Goal: Information Seeking & Learning: Learn about a topic

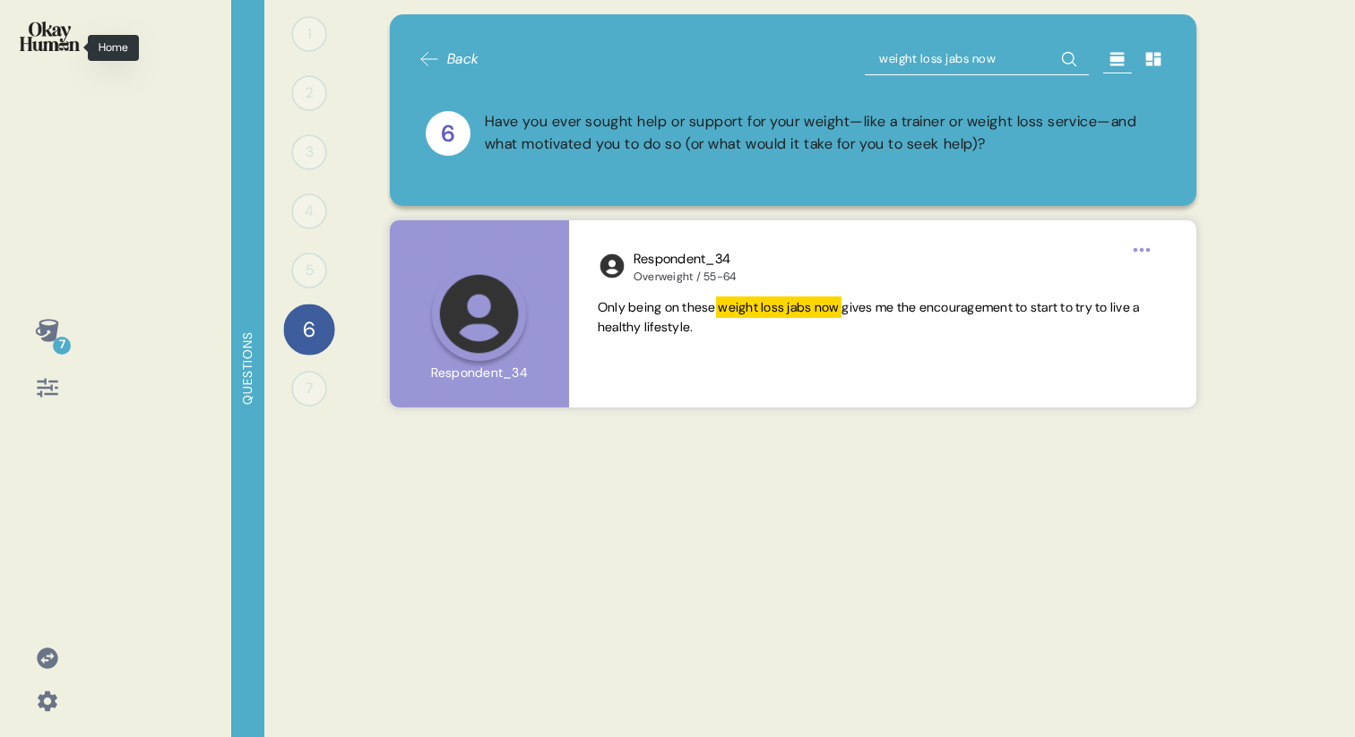
click at [56, 40] on img at bounding box center [50, 37] width 60 height 30
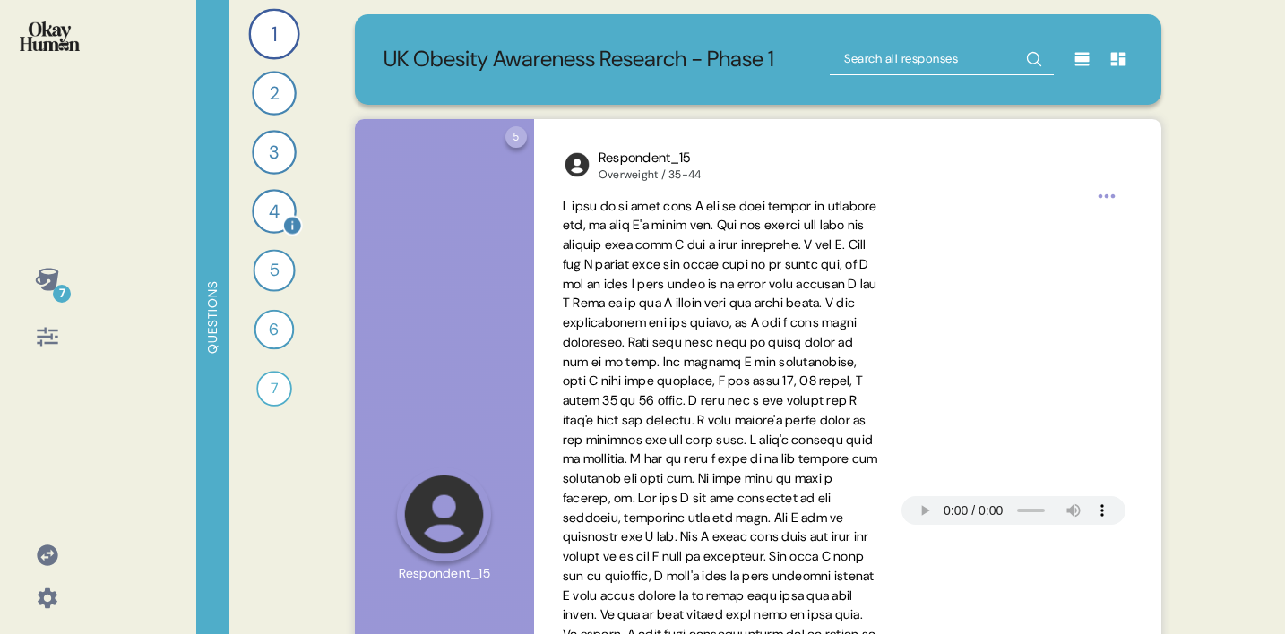
click at [258, 197] on div "4" at bounding box center [274, 211] width 45 height 45
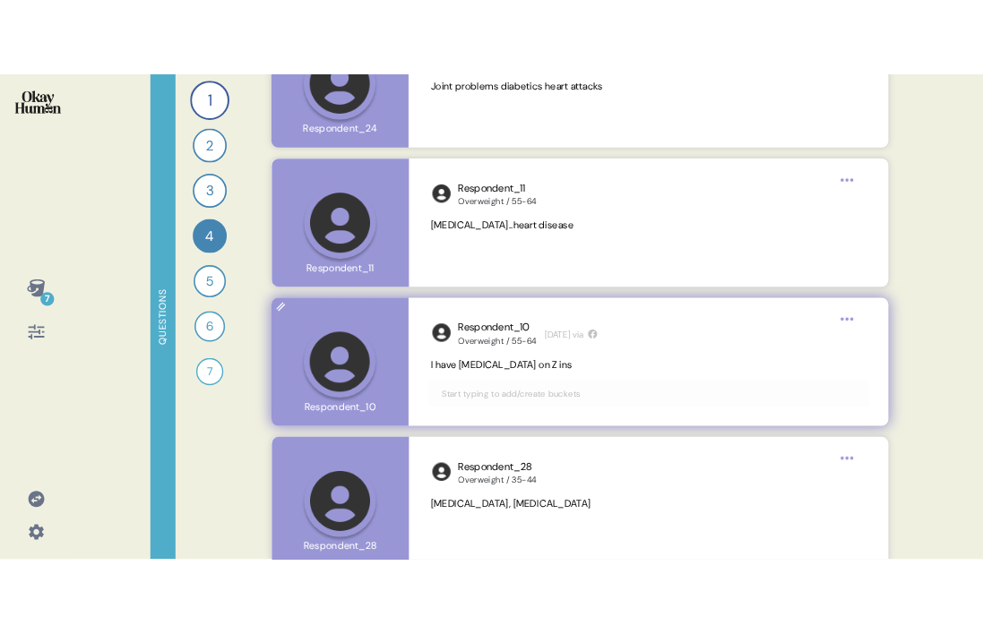
scroll to position [6128, 0]
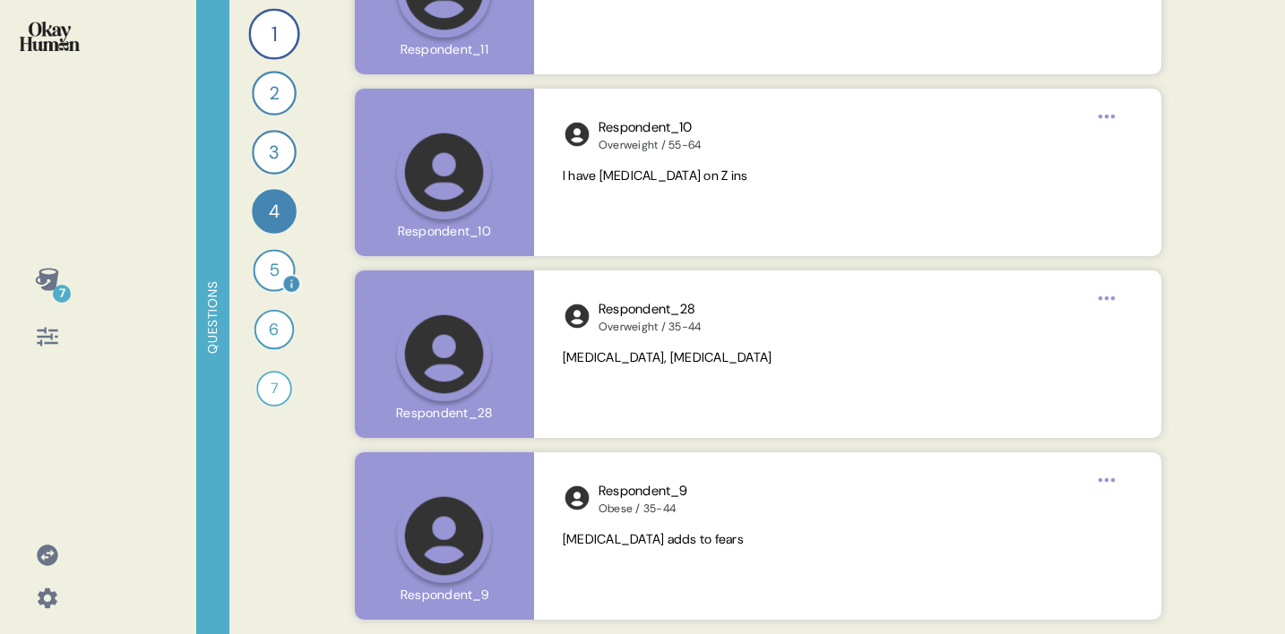
click at [264, 280] on div "5" at bounding box center [274, 270] width 42 height 42
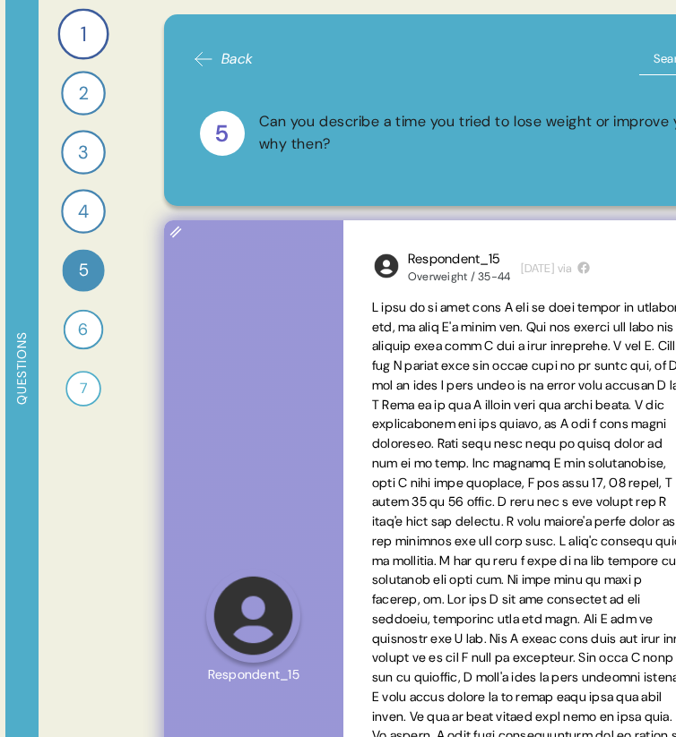
scroll to position [0, 0]
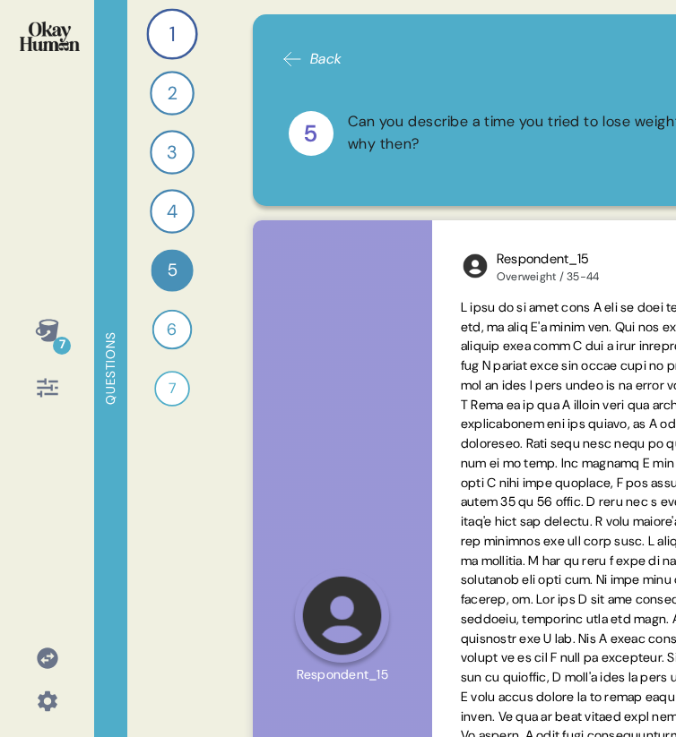
click at [196, 557] on div "1 Can you tell me about your personal journey with weight, including any key em…" at bounding box center [172, 368] width 90 height 737
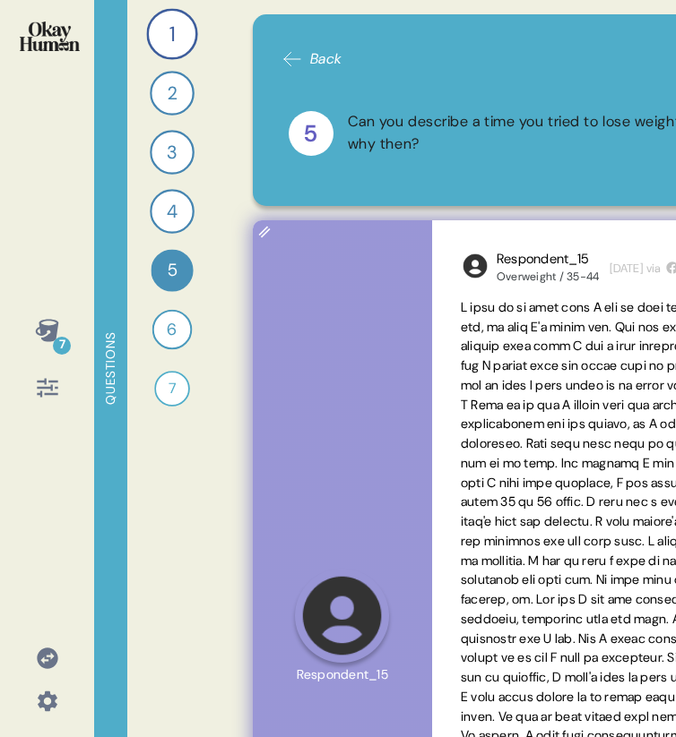
click at [384, 435] on div at bounding box center [342, 615] width 179 height 791
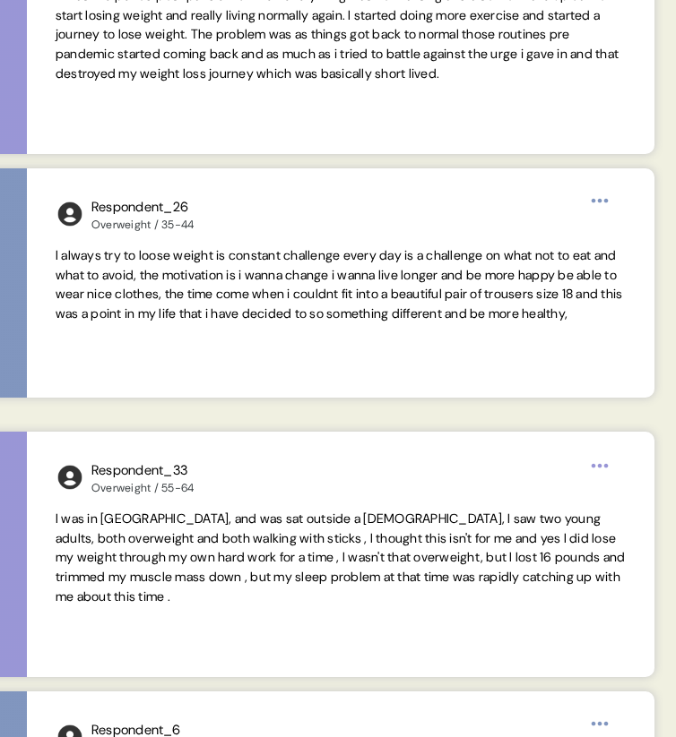
scroll to position [1418, 0]
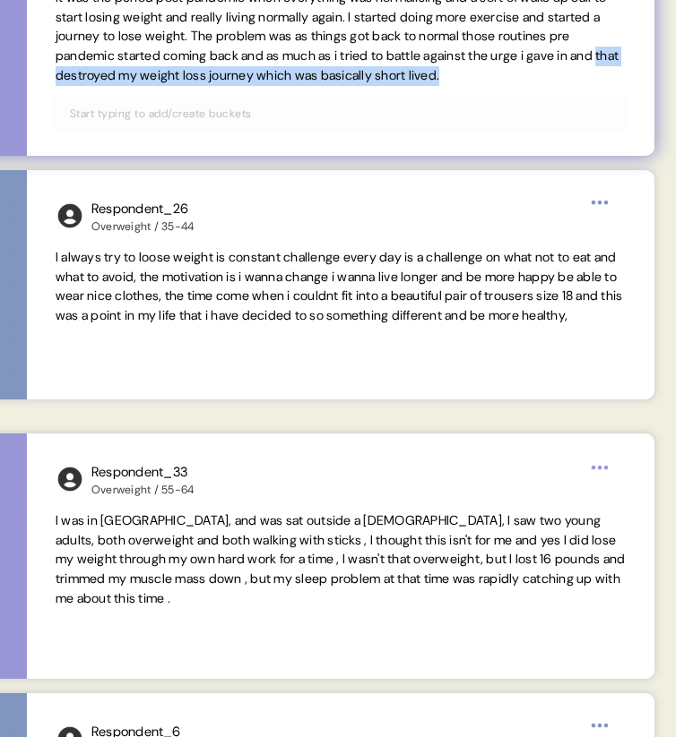
drag, startPoint x: 167, startPoint y: 74, endPoint x: 607, endPoint y: 90, distance: 440.2
click at [607, 90] on div "Respondent_25 Overweight / 35-44 1 month ago via It was the period post pandemi…" at bounding box center [340, 33] width 627 height 246
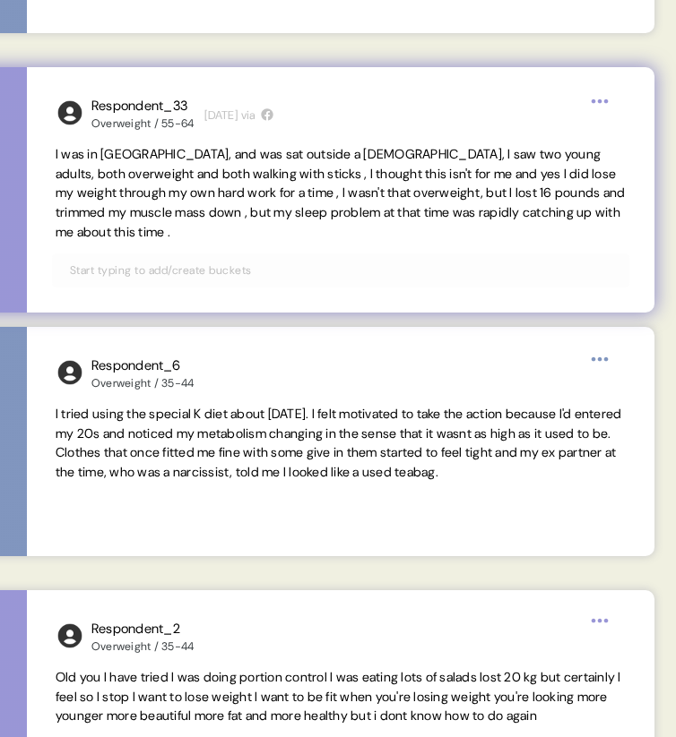
scroll to position [1783, 0]
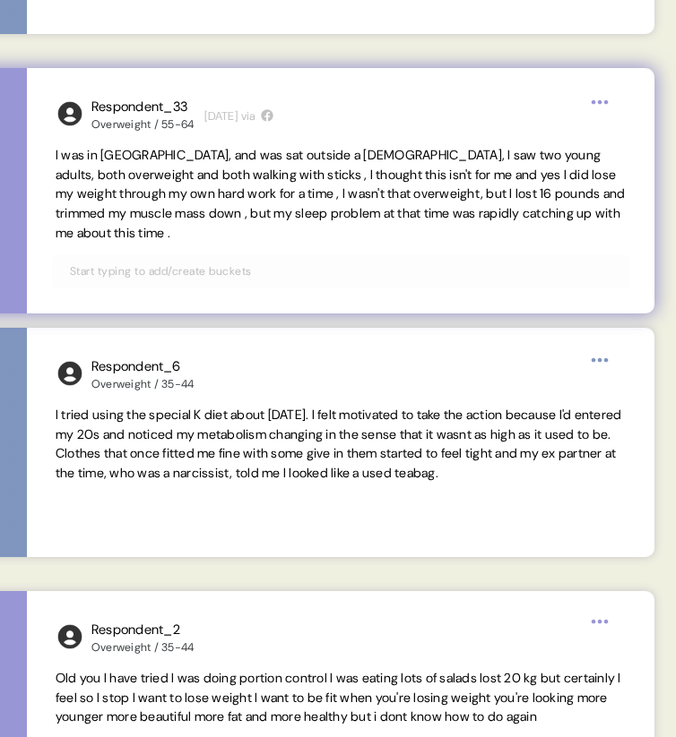
click at [235, 221] on span "I was in [GEOGRAPHIC_DATA], and was sat outside a [DEMOGRAPHIC_DATA], I saw two…" at bounding box center [341, 194] width 570 height 94
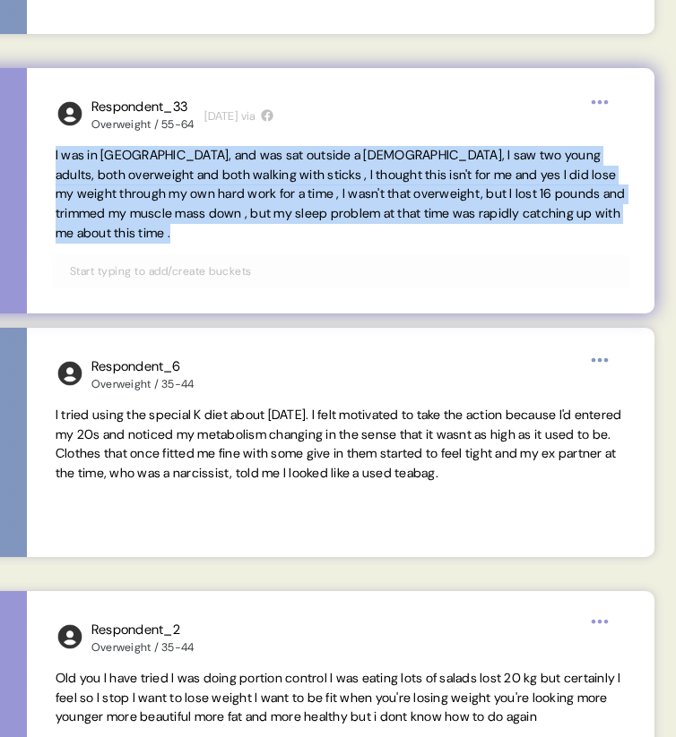
click at [235, 221] on span "I was in [GEOGRAPHIC_DATA], and was sat outside a [DEMOGRAPHIC_DATA], I saw two…" at bounding box center [341, 194] width 570 height 94
click at [270, 221] on span "I was in [GEOGRAPHIC_DATA], and was sat outside a [DEMOGRAPHIC_DATA], I saw two…" at bounding box center [341, 194] width 570 height 94
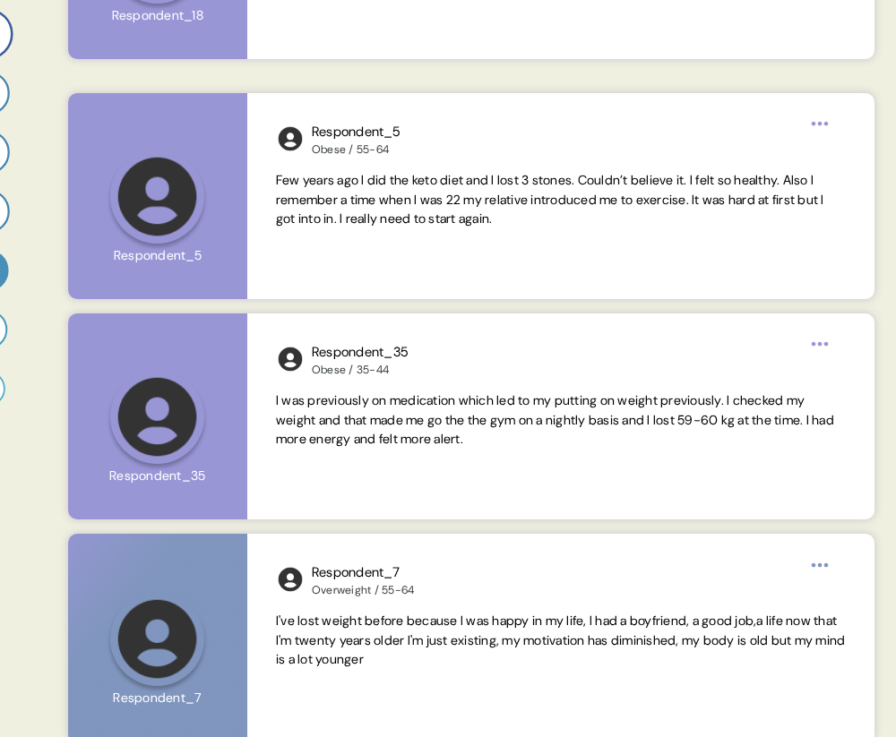
scroll to position [2758, 0]
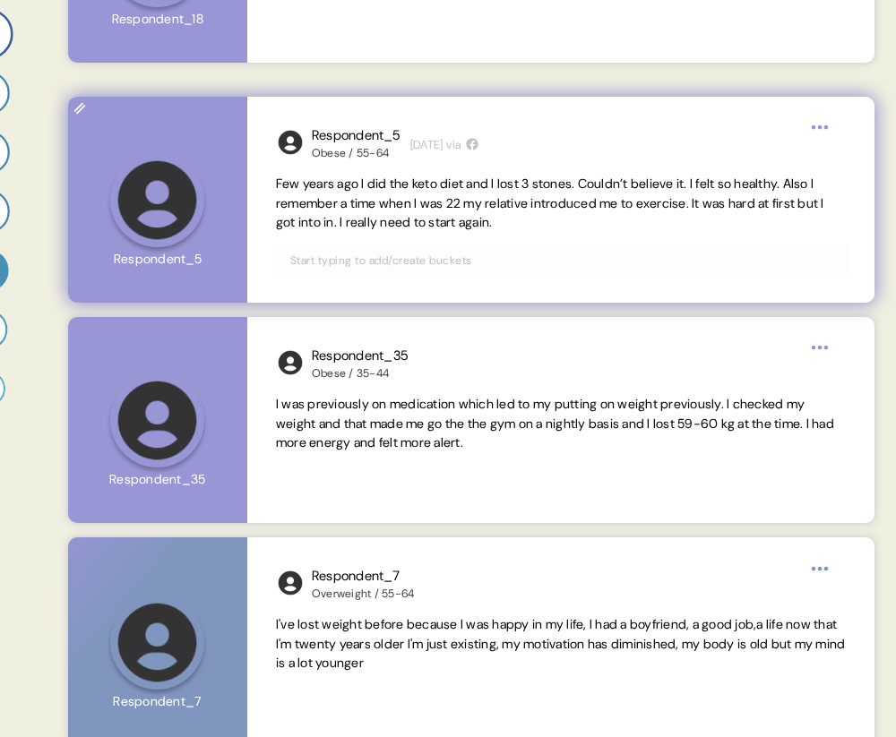
click at [598, 224] on span "Few years ago I did the keto diet and I lost 3 stones. Couldn’t believe it. I f…" at bounding box center [561, 204] width 570 height 58
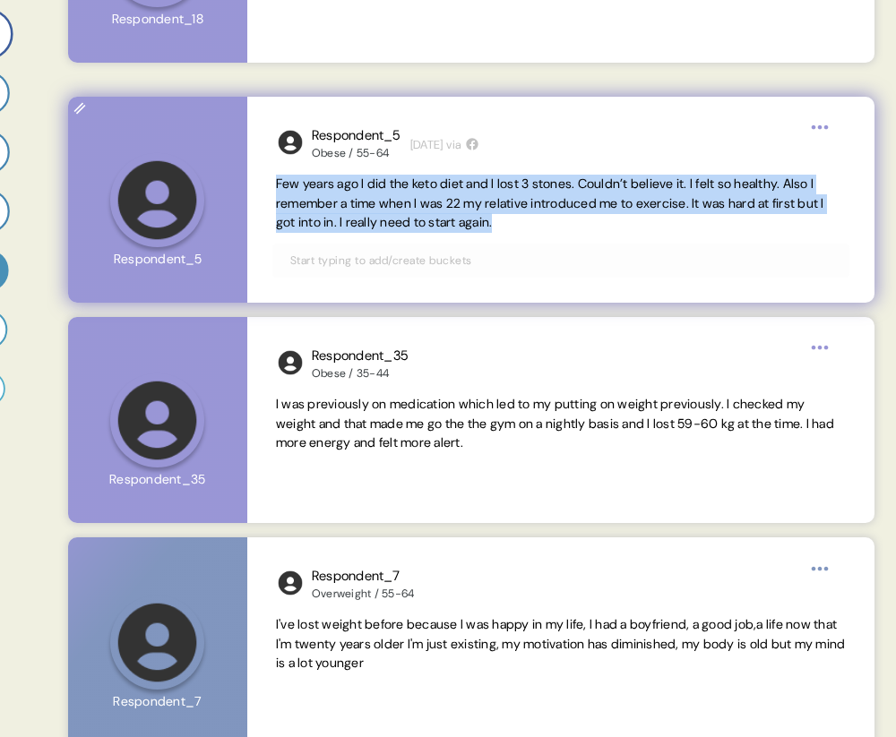
drag, startPoint x: 620, startPoint y: 224, endPoint x: 256, endPoint y: 178, distance: 366.6
click at [256, 177] on div "Respondent_5 Obese / 55-64 1 month ago via Few years ago I did the keto diet an…" at bounding box center [560, 200] width 627 height 206
click at [362, 197] on span "Few years ago I did the keto diet and I lost 3 stones. Couldn’t believe it. I f…" at bounding box center [550, 204] width 548 height 56
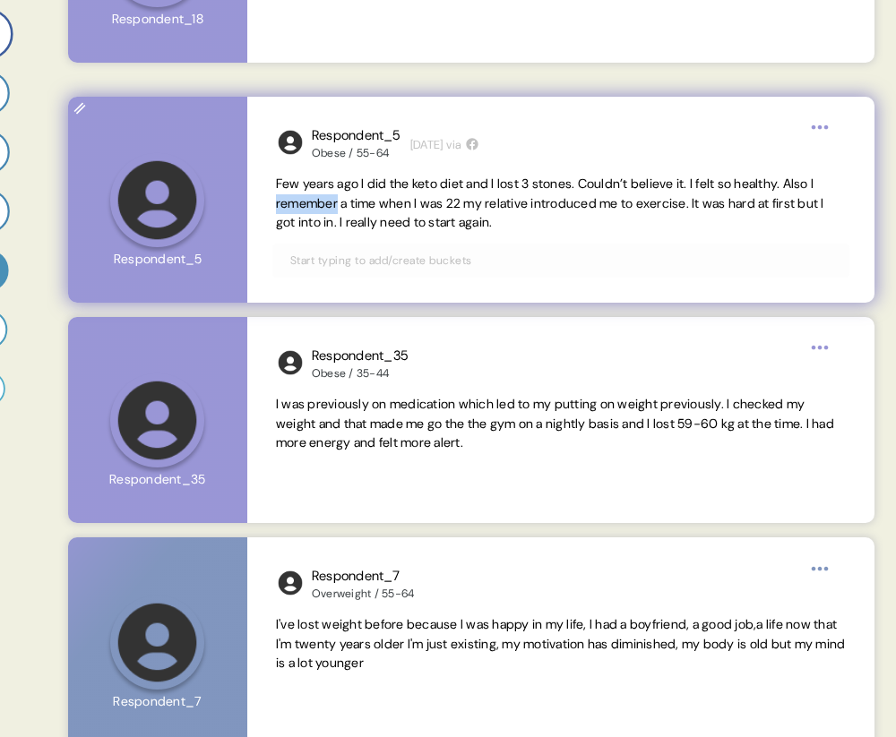
click at [362, 197] on span "Few years ago I did the keto diet and I lost 3 stones. Couldn’t believe it. I f…" at bounding box center [550, 204] width 548 height 56
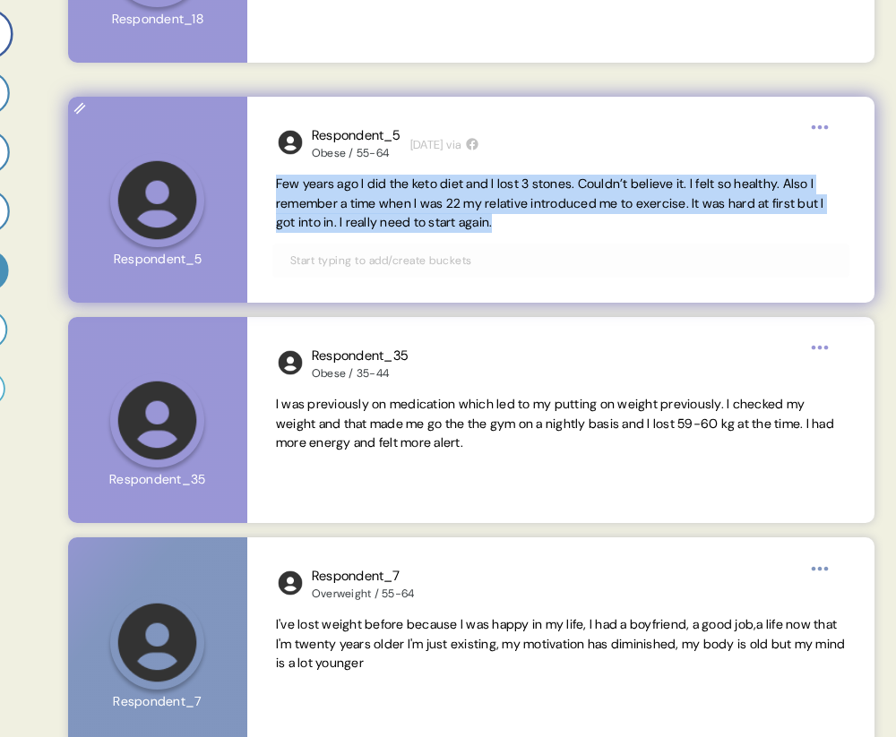
click at [362, 197] on span "Few years ago I did the keto diet and I lost 3 stones. Couldn’t believe it. I f…" at bounding box center [550, 204] width 548 height 56
click at [604, 212] on span "Few years ago I did the keto diet and I lost 3 stones. Couldn’t believe it. I f…" at bounding box center [561, 204] width 570 height 58
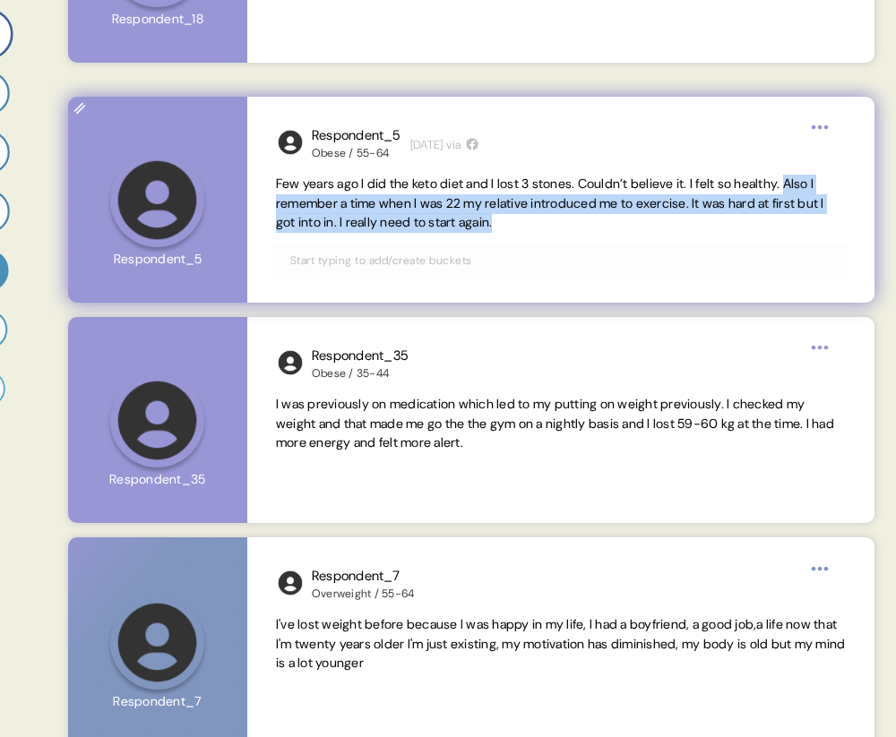
drag, startPoint x: 604, startPoint y: 215, endPoint x: 271, endPoint y: 196, distance: 333.0
click at [271, 196] on div "Respondent_5 Obese / 55-64 1 month ago via Few years ago I did the keto diet an…" at bounding box center [560, 200] width 627 height 206
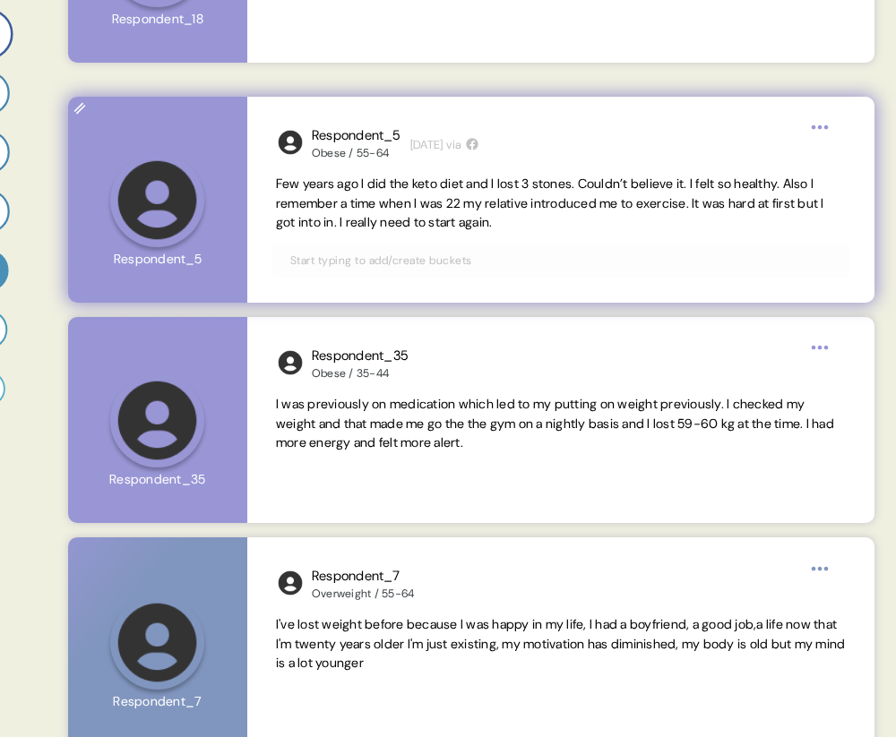
click at [340, 195] on span "Few years ago I did the keto diet and I lost 3 stones. Couldn’t believe it. I f…" at bounding box center [550, 204] width 548 height 56
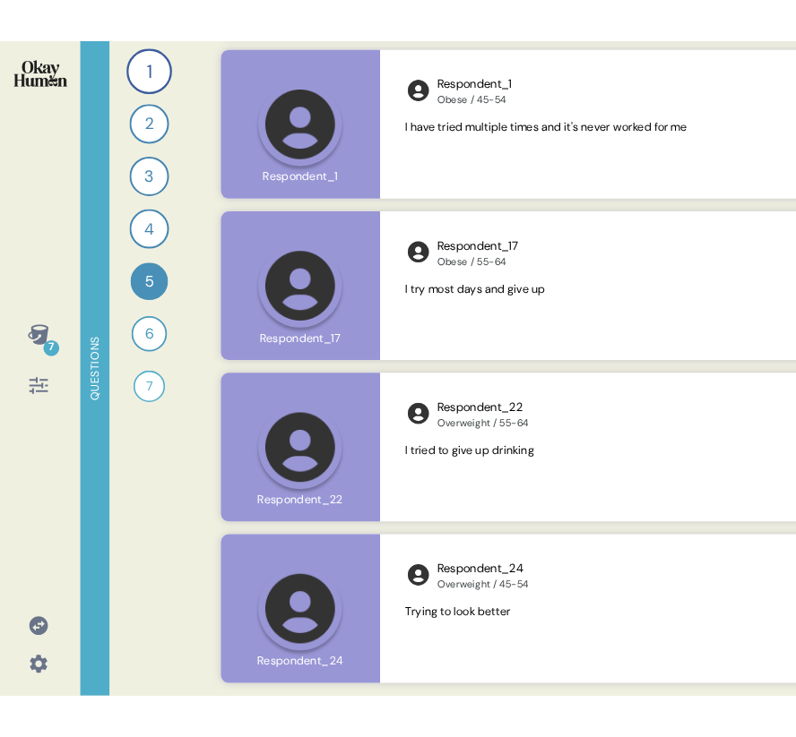
scroll to position [0, 0]
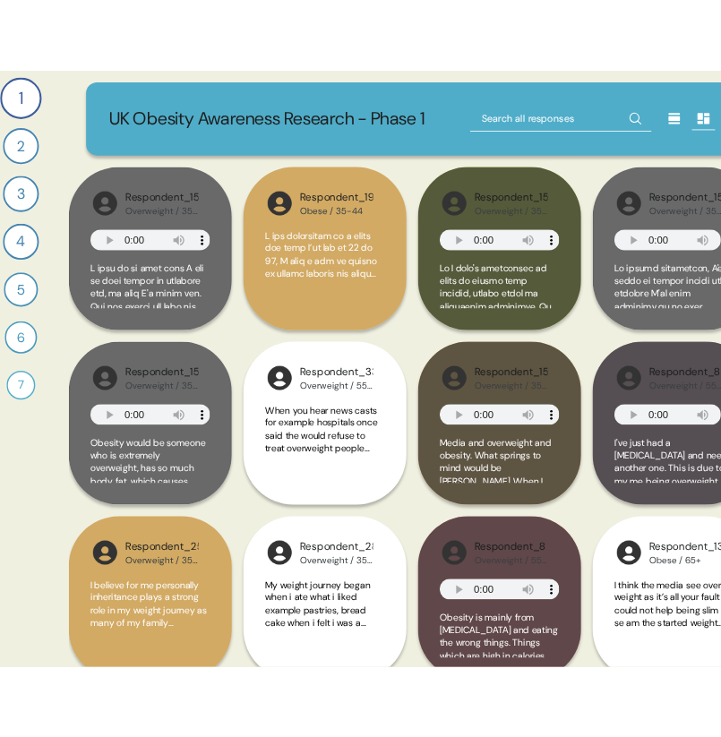
scroll to position [0, 189]
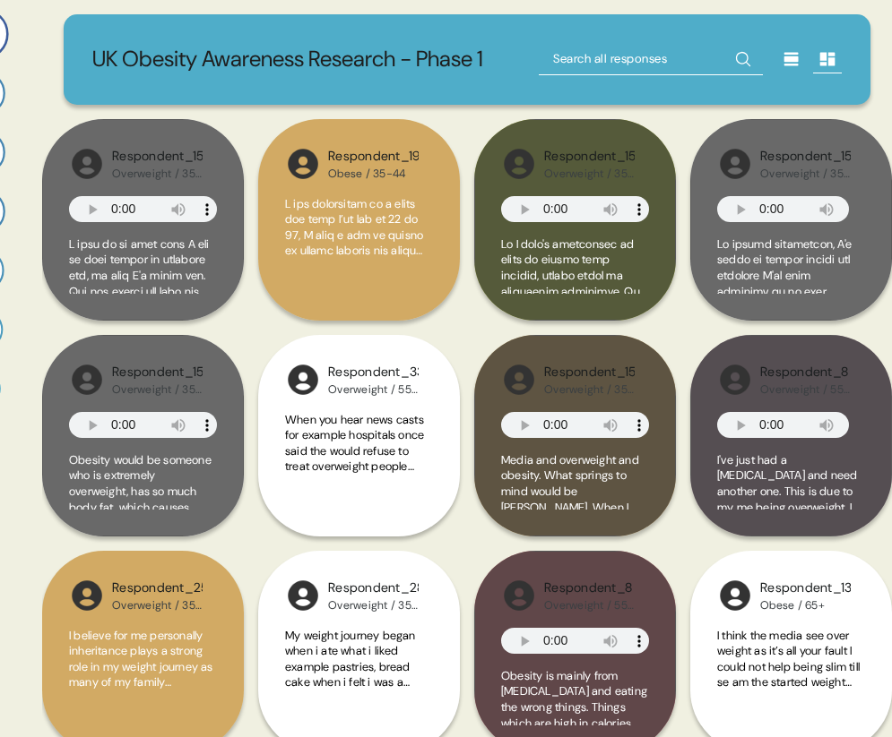
click at [547, 59] on icon at bounding box center [791, 59] width 14 height 13
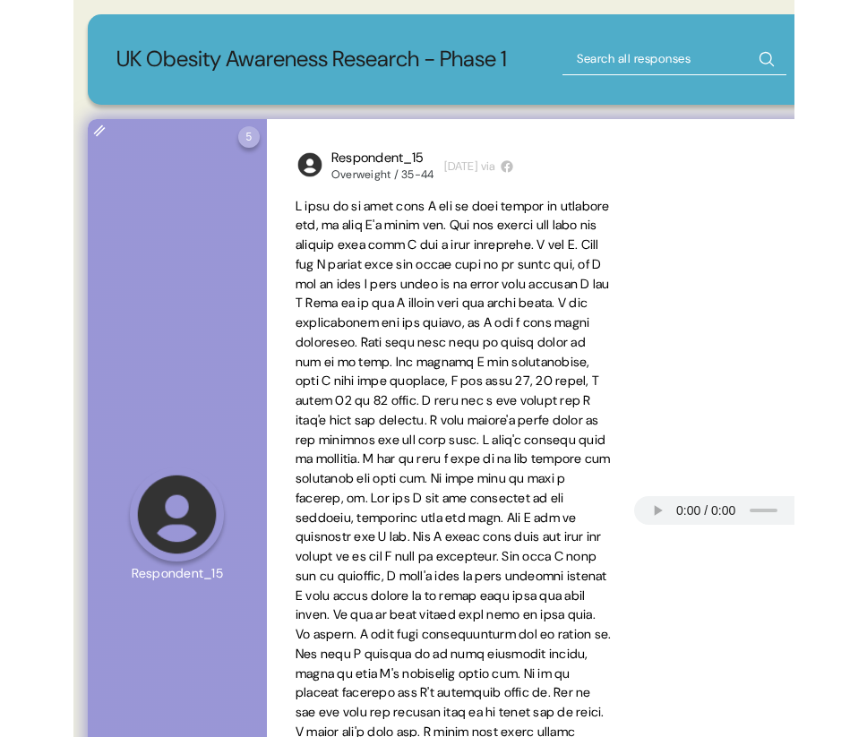
scroll to position [0, 0]
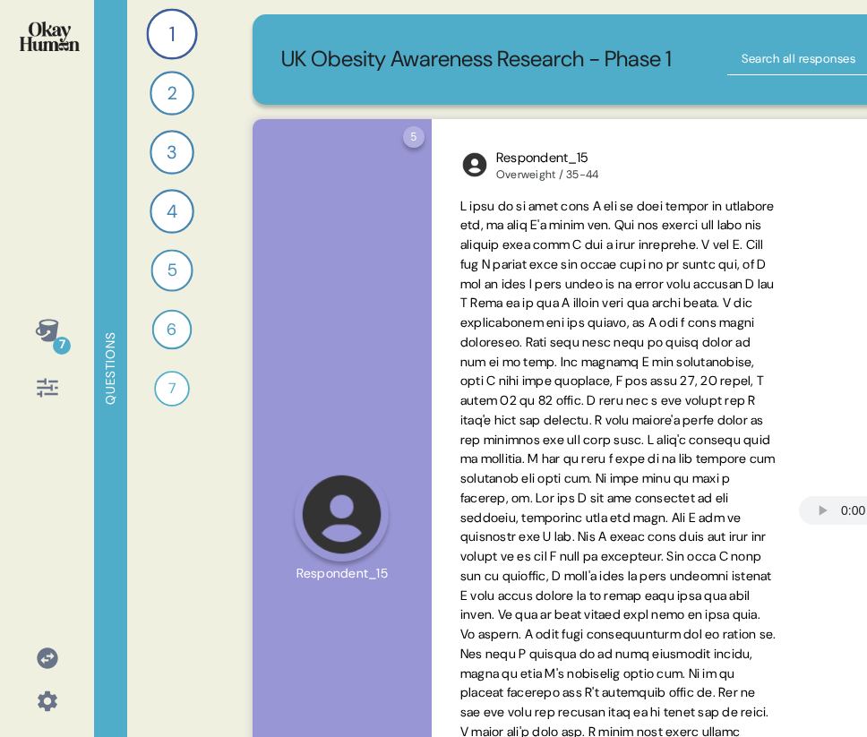
click at [39, 392] on icon at bounding box center [47, 388] width 21 height 19
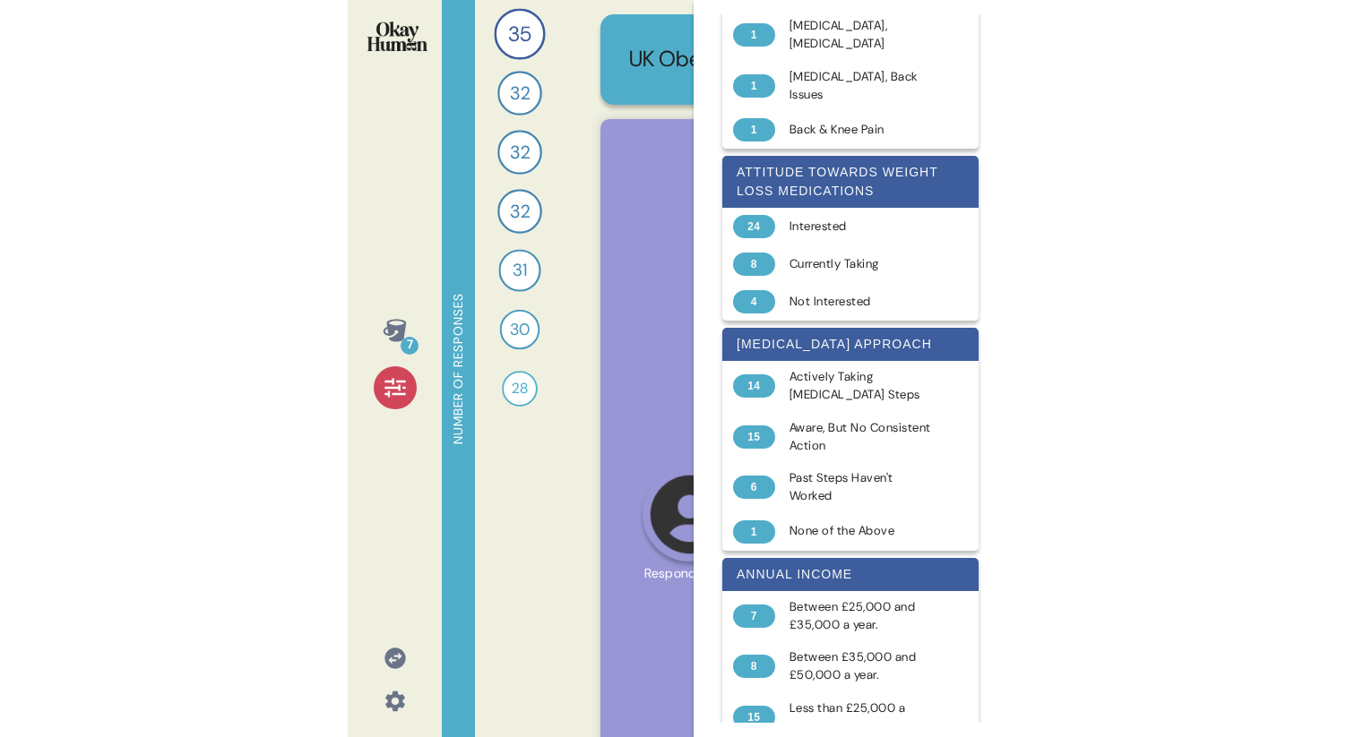
scroll to position [809, 0]
